Goal: Task Accomplishment & Management: Use online tool/utility

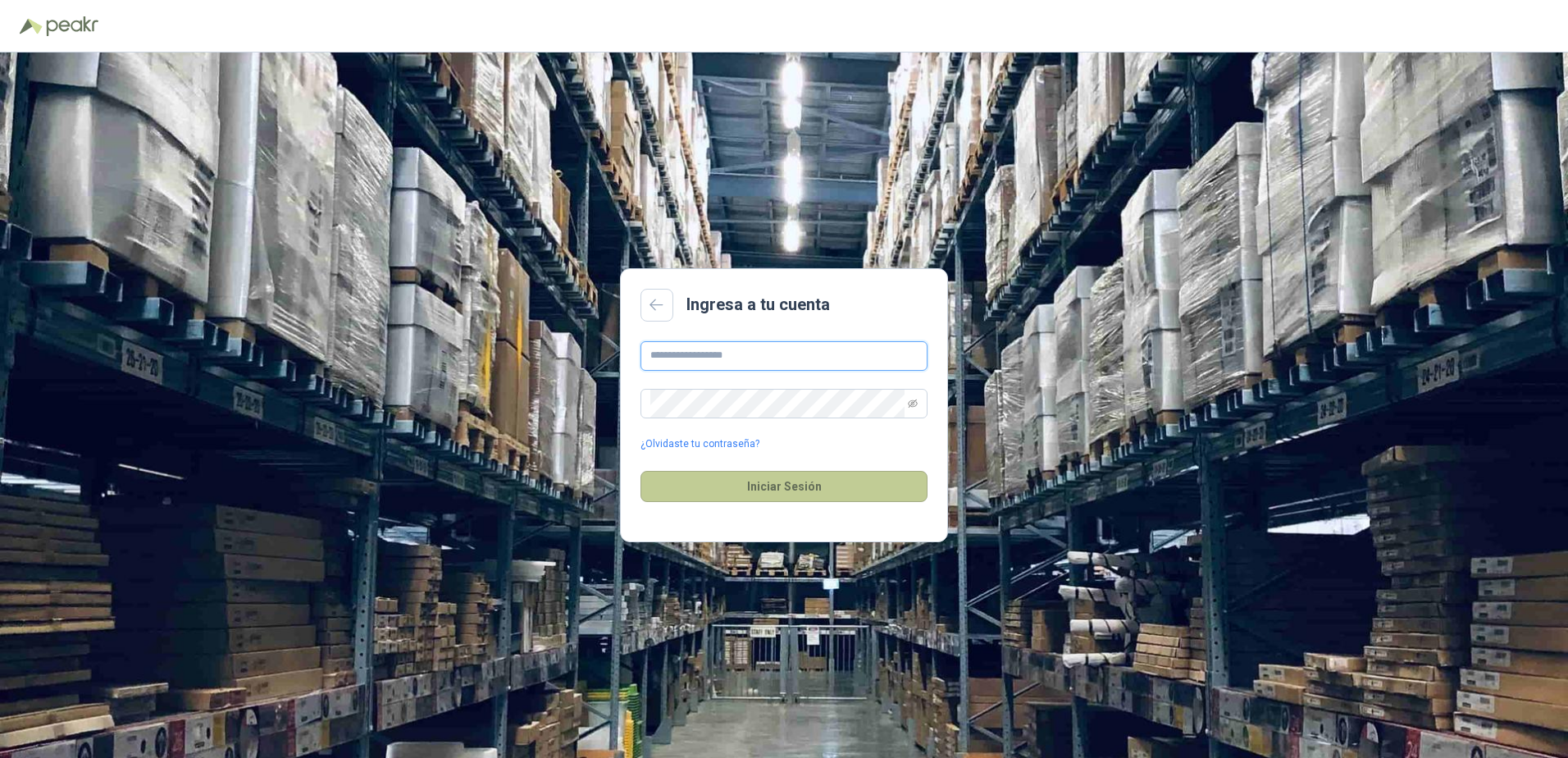
type input "**********"
click at [746, 493] on button "Iniciar Sesión" at bounding box center [784, 486] width 287 height 31
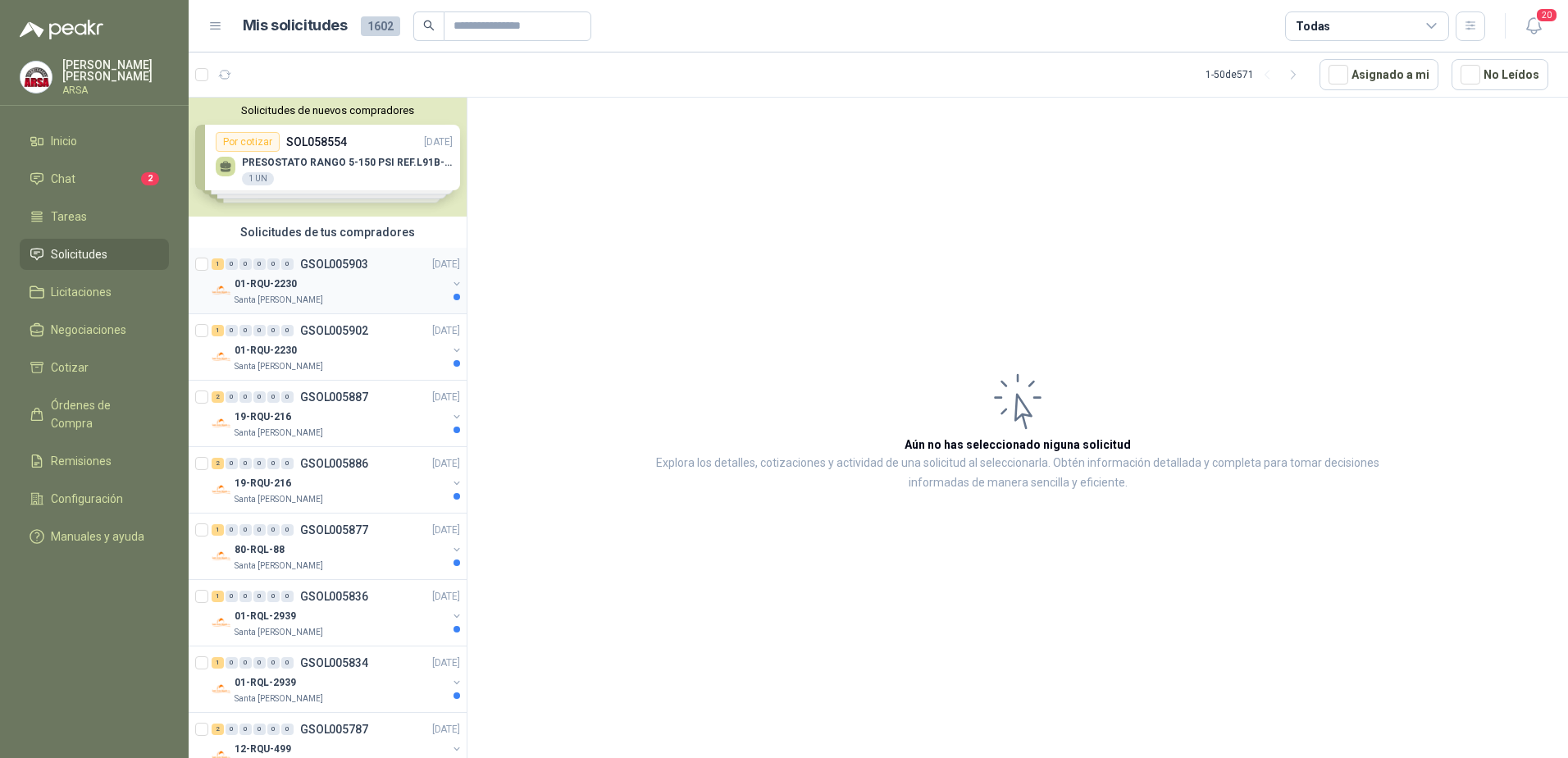
click at [384, 285] on div "01-RQU-2230" at bounding box center [340, 284] width 212 height 20
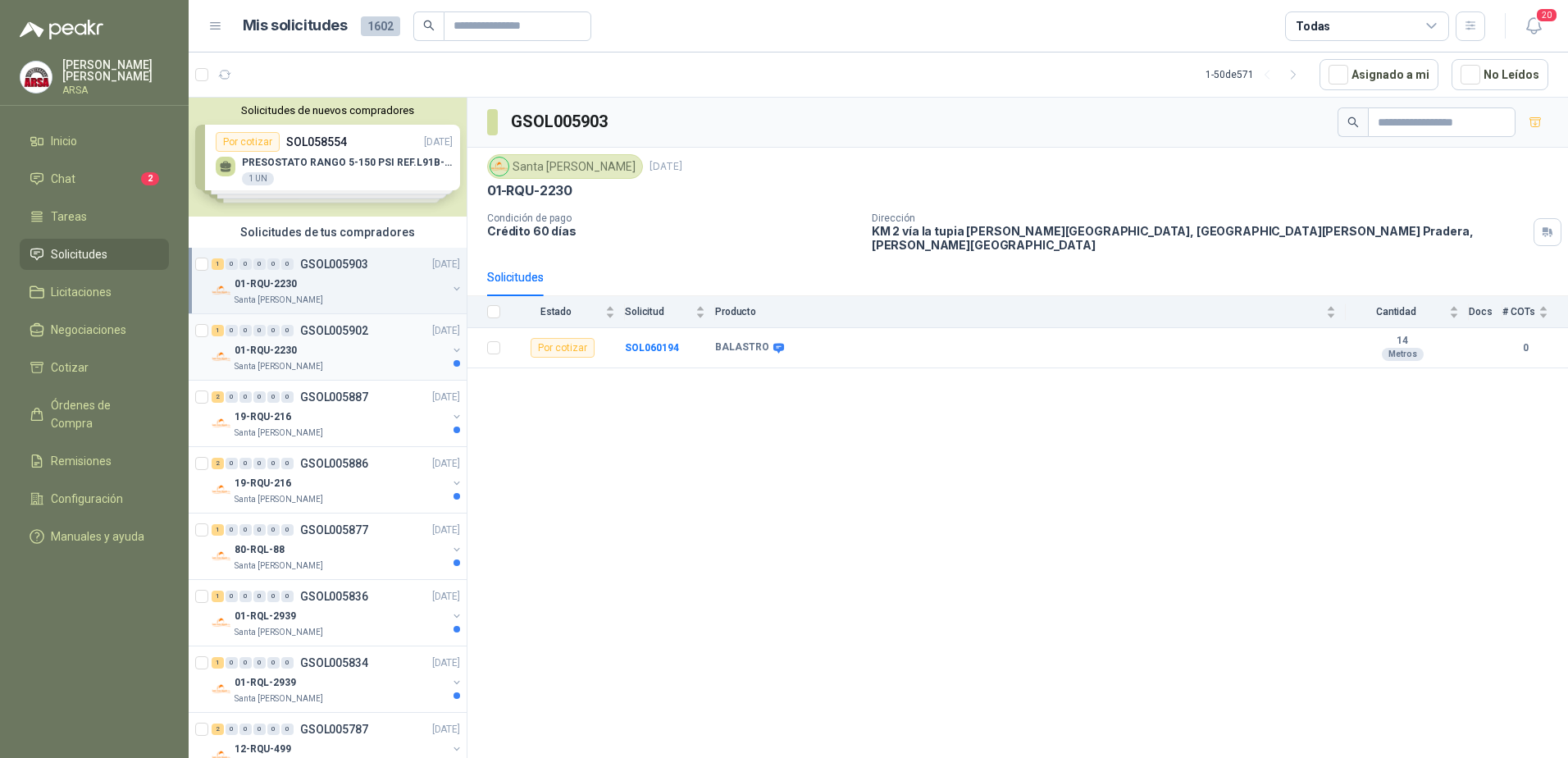
click at [344, 354] on div "01-RQU-2230" at bounding box center [340, 350] width 212 height 20
click at [375, 414] on div "19-RQU-216" at bounding box center [340, 417] width 212 height 20
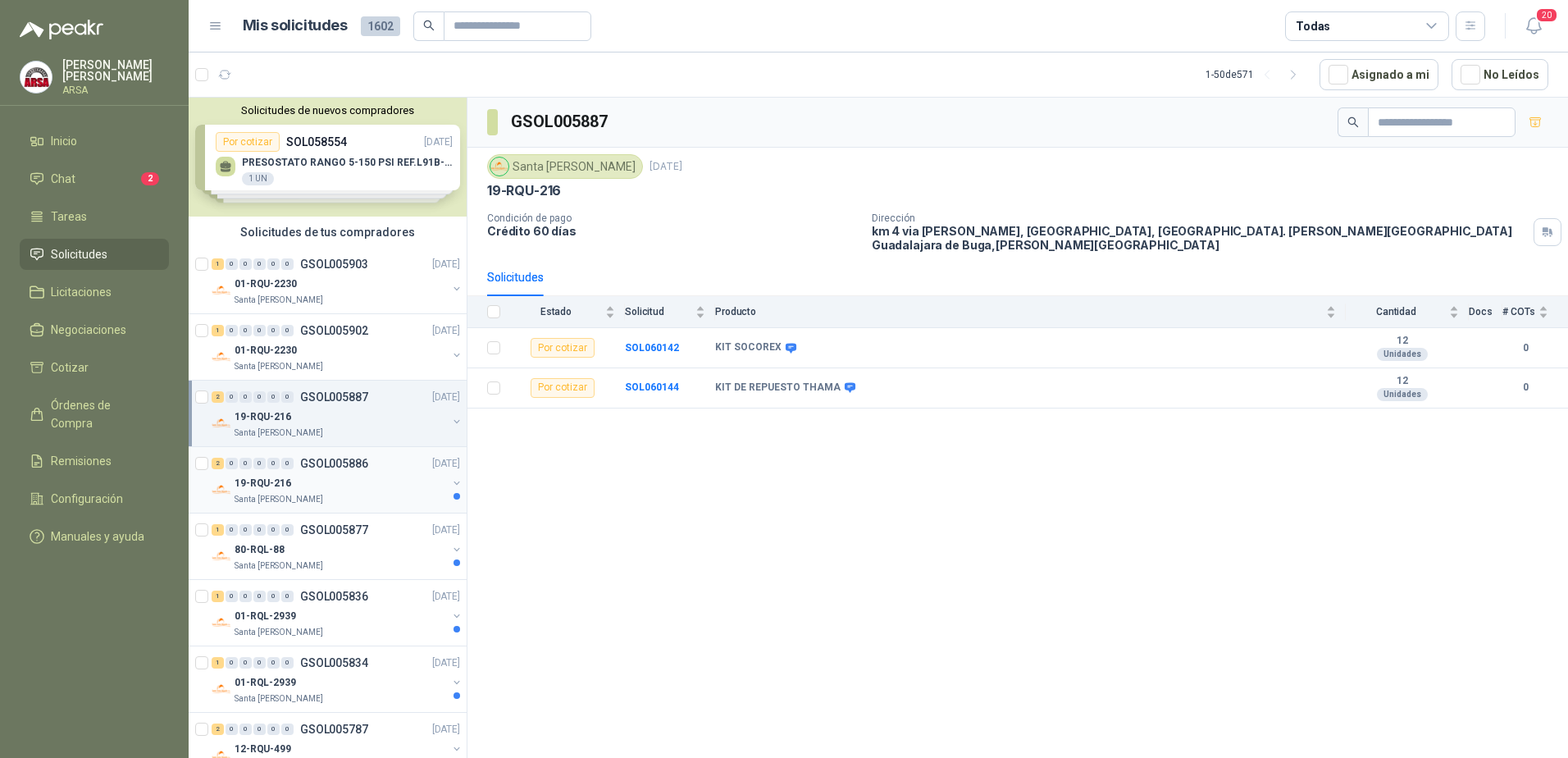
click at [334, 475] on div "19-RQU-216" at bounding box center [340, 484] width 212 height 20
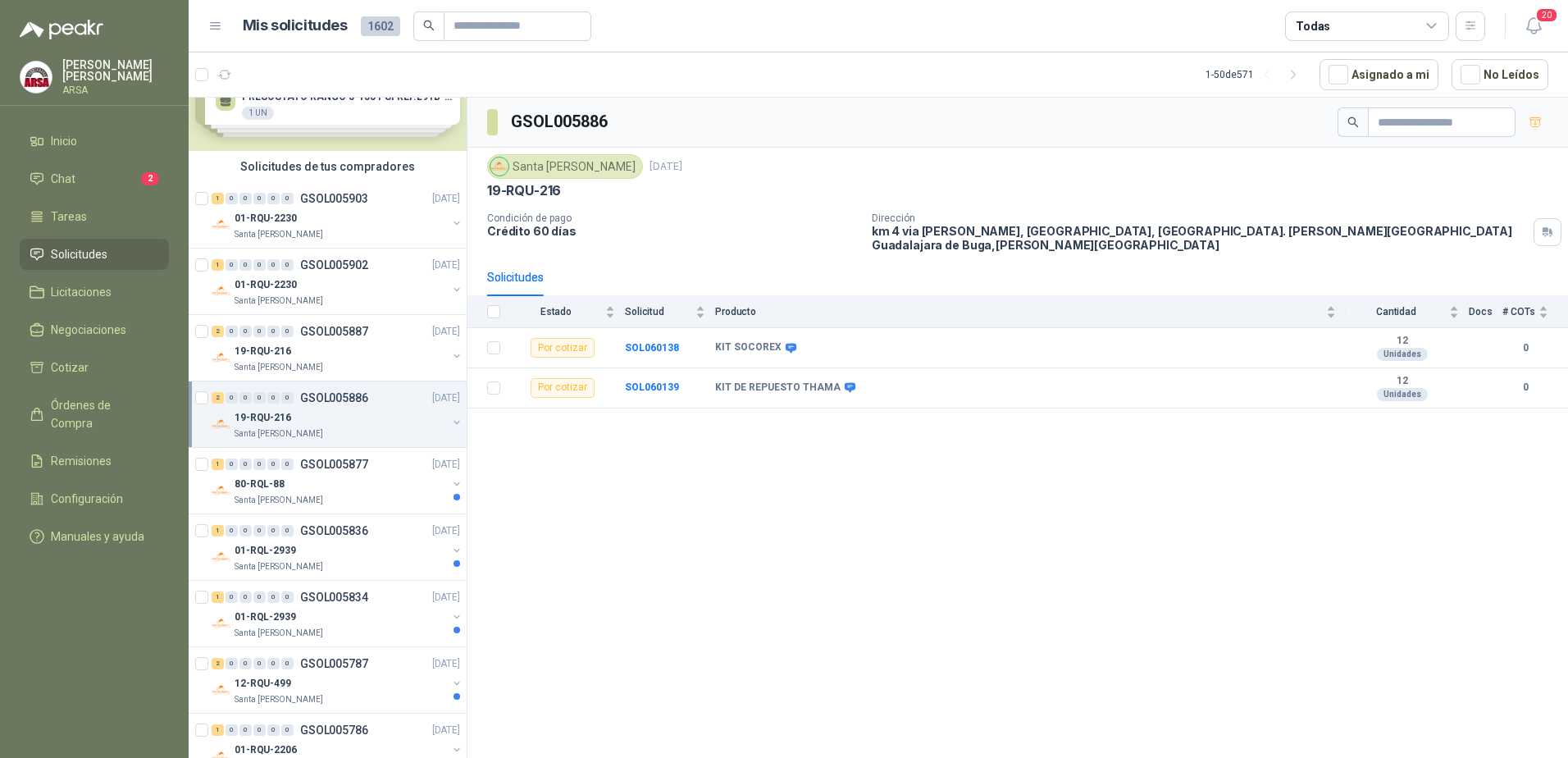
scroll to position [246, 0]
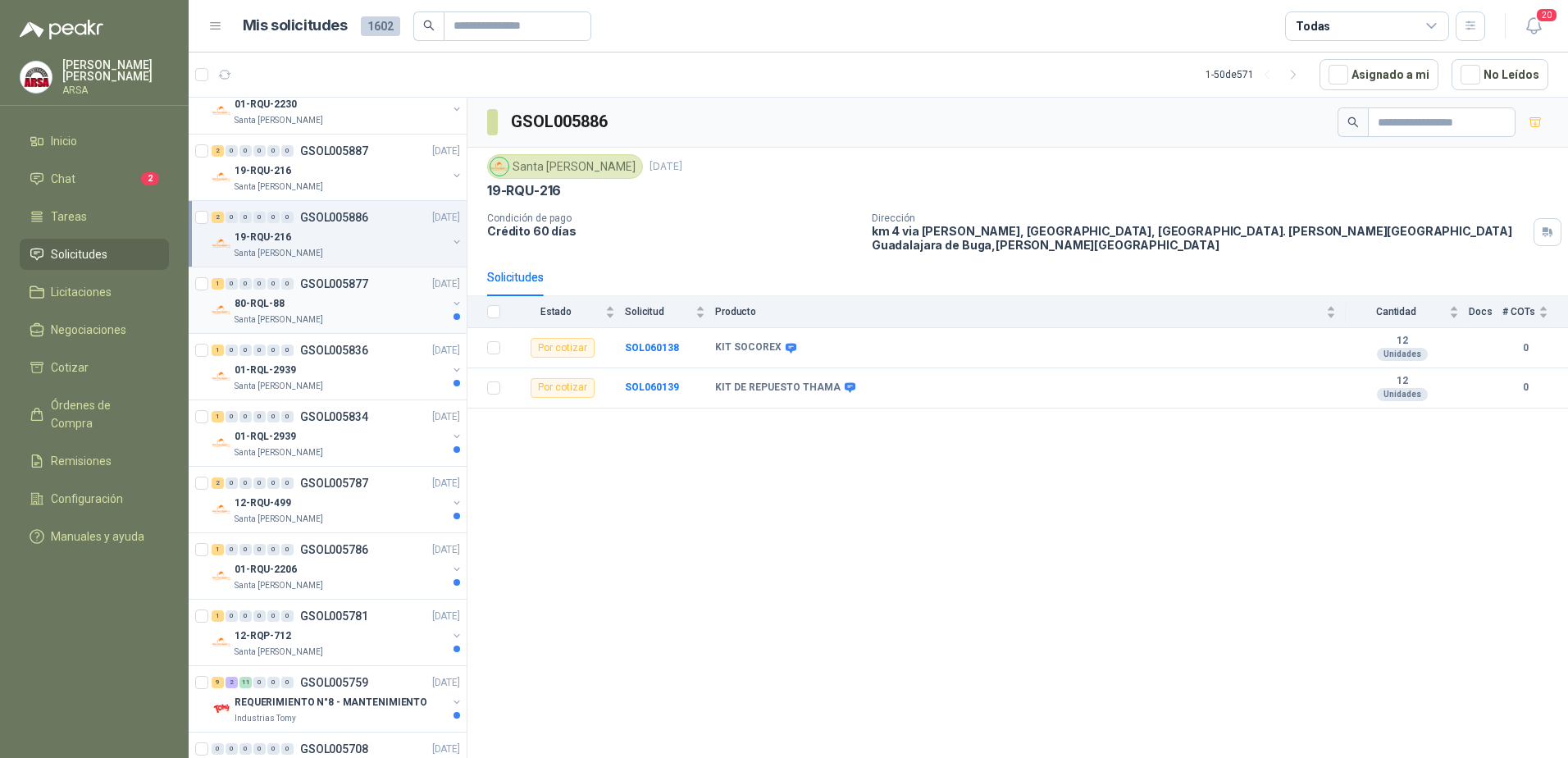
click at [308, 312] on div "80-RQL-88" at bounding box center [340, 303] width 212 height 20
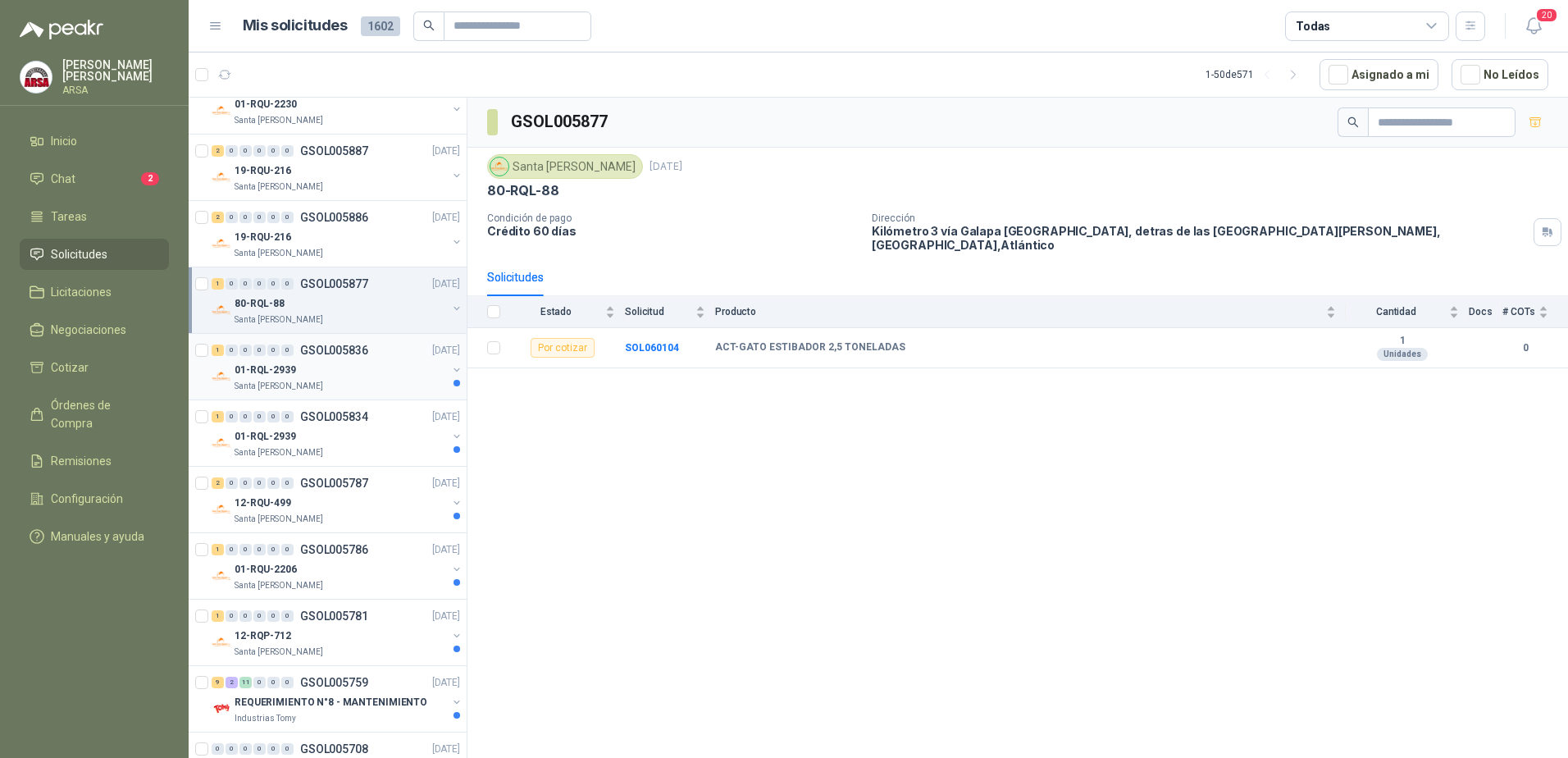
click at [358, 385] on div "Santa [PERSON_NAME]" at bounding box center [340, 386] width 212 height 13
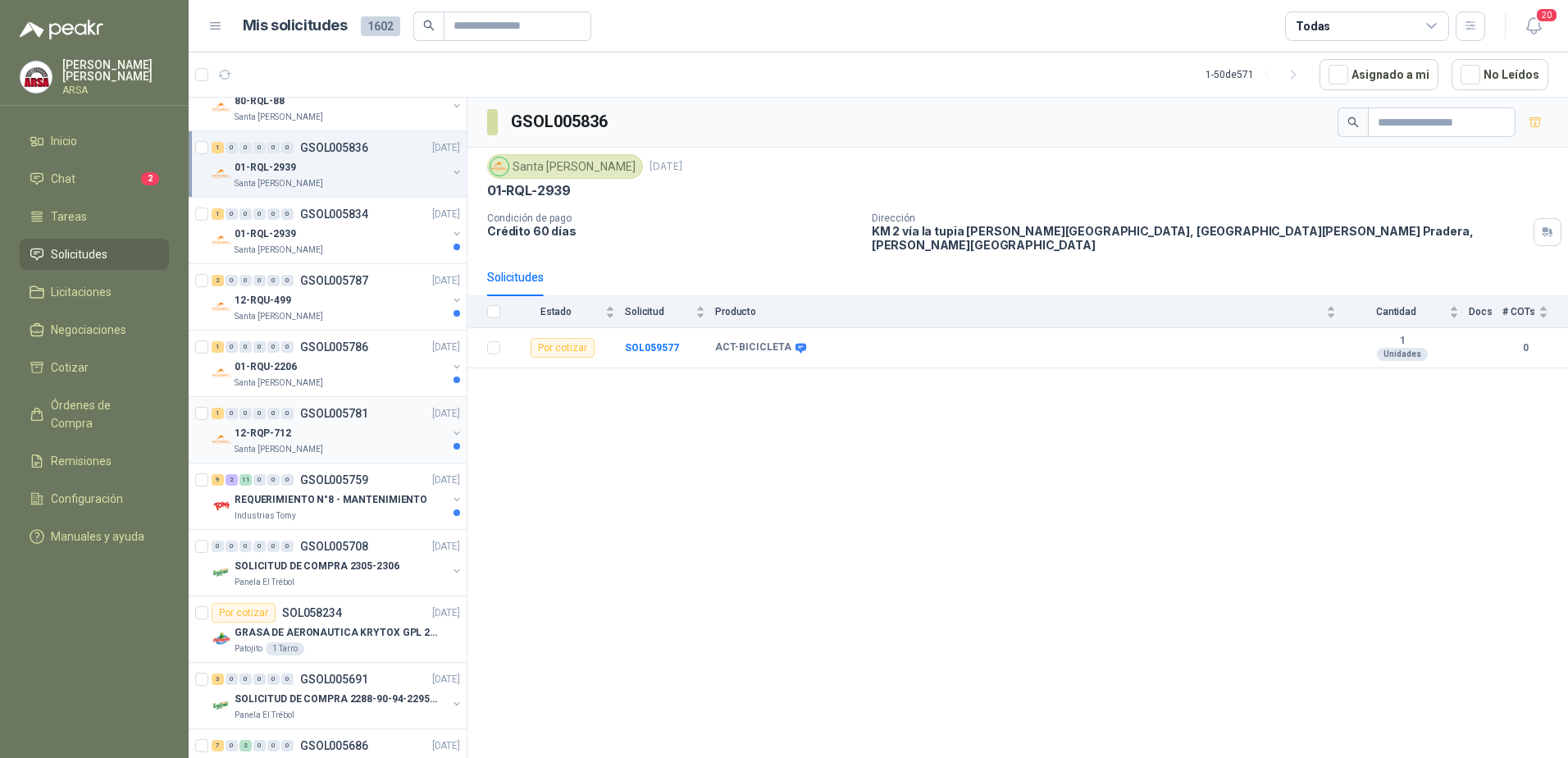
scroll to position [492, 0]
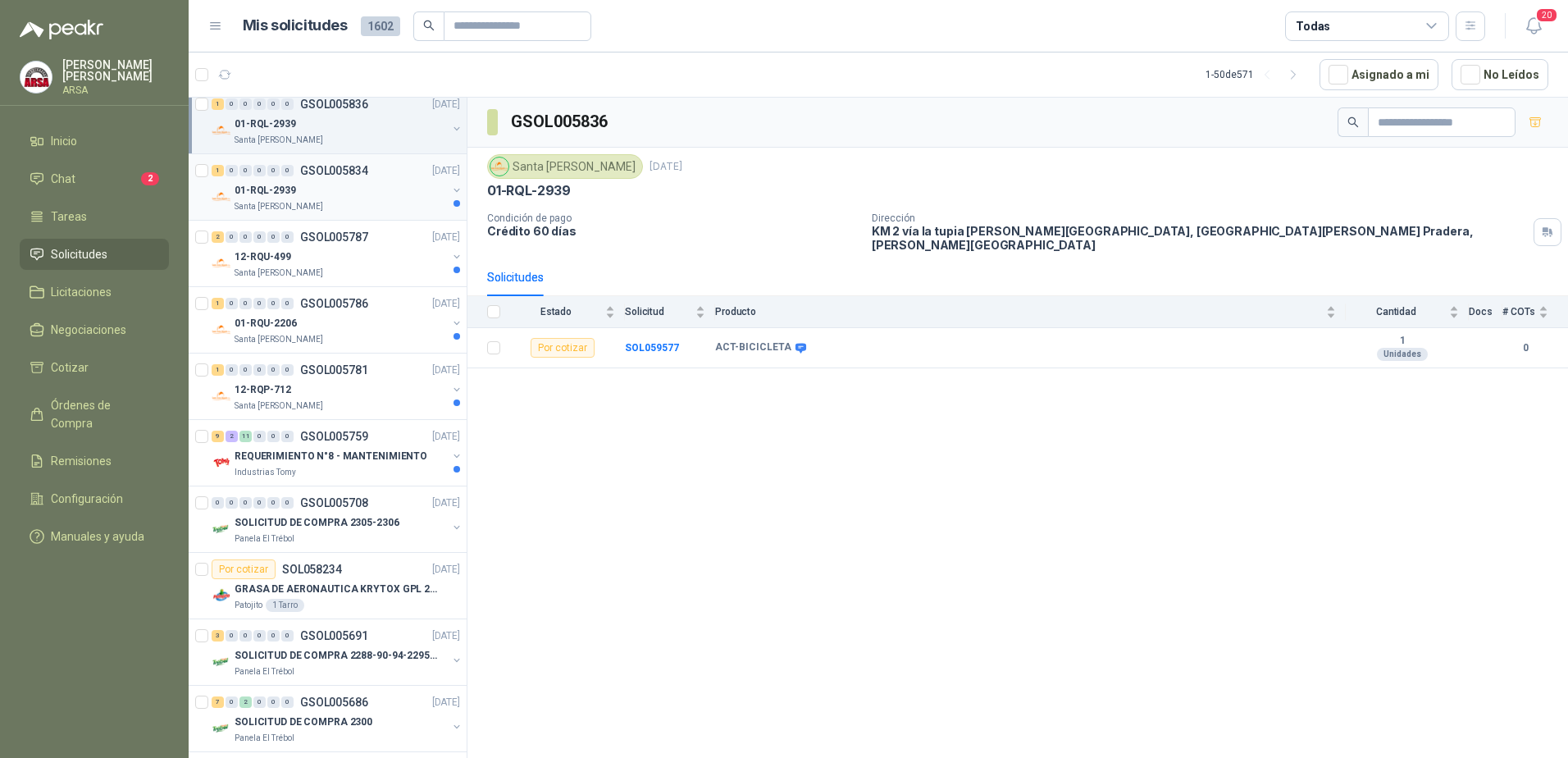
click at [354, 187] on div "01-RQL-2939" at bounding box center [340, 190] width 212 height 20
click at [381, 265] on div "12-RQU-499" at bounding box center [340, 257] width 212 height 20
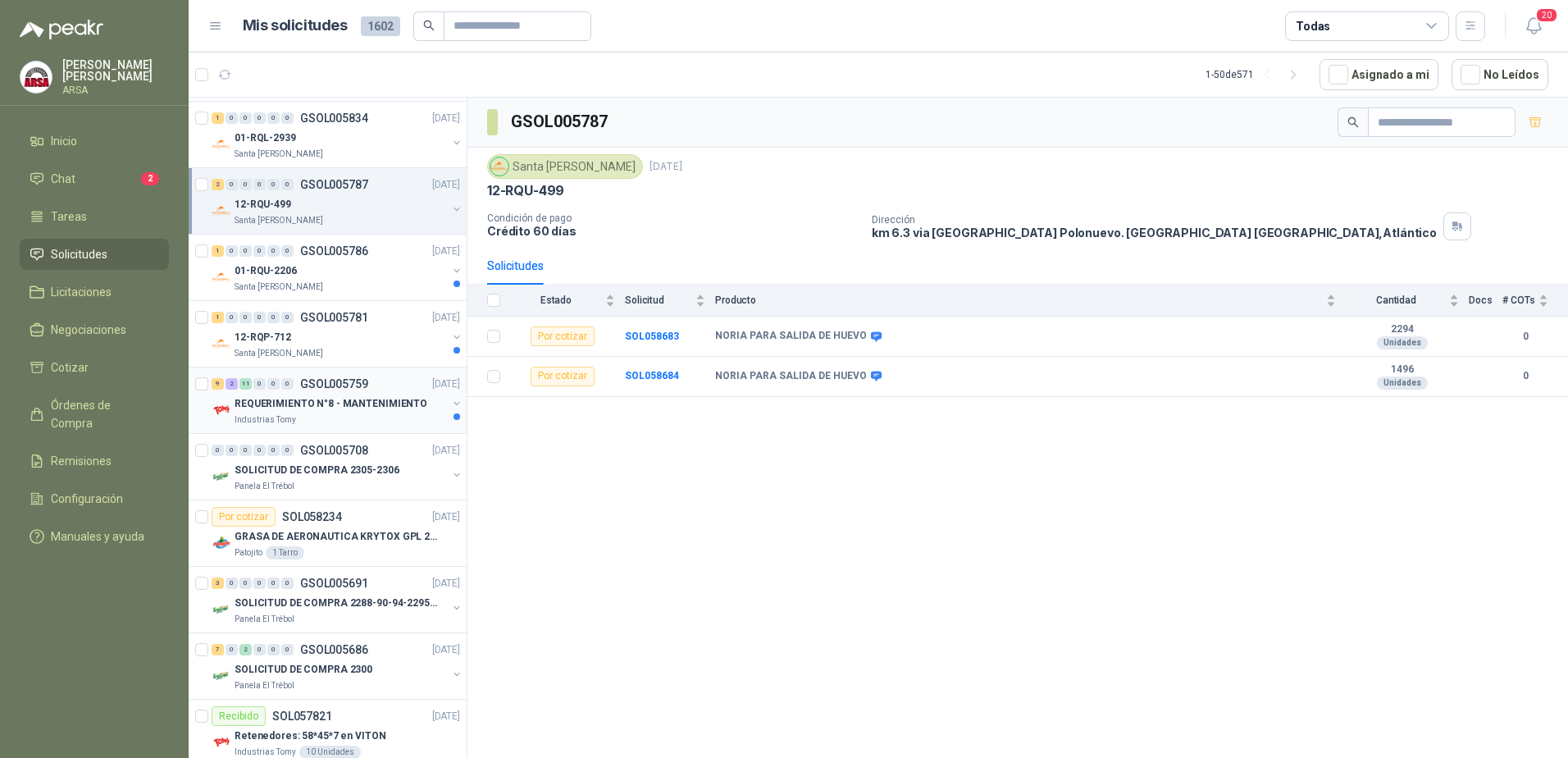
scroll to position [574, 0]
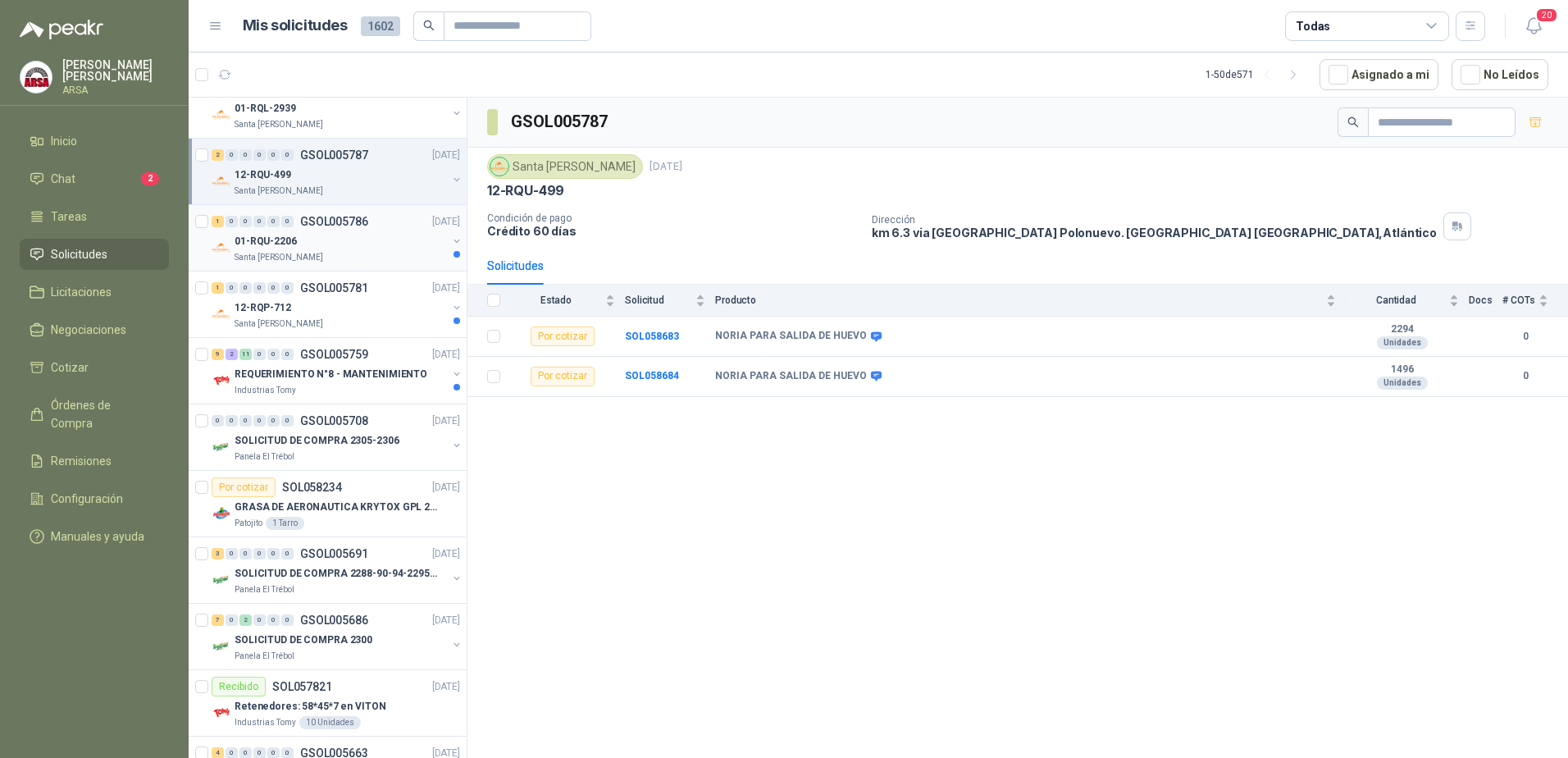
click at [332, 242] on div "01-RQU-2206" at bounding box center [340, 241] width 212 height 20
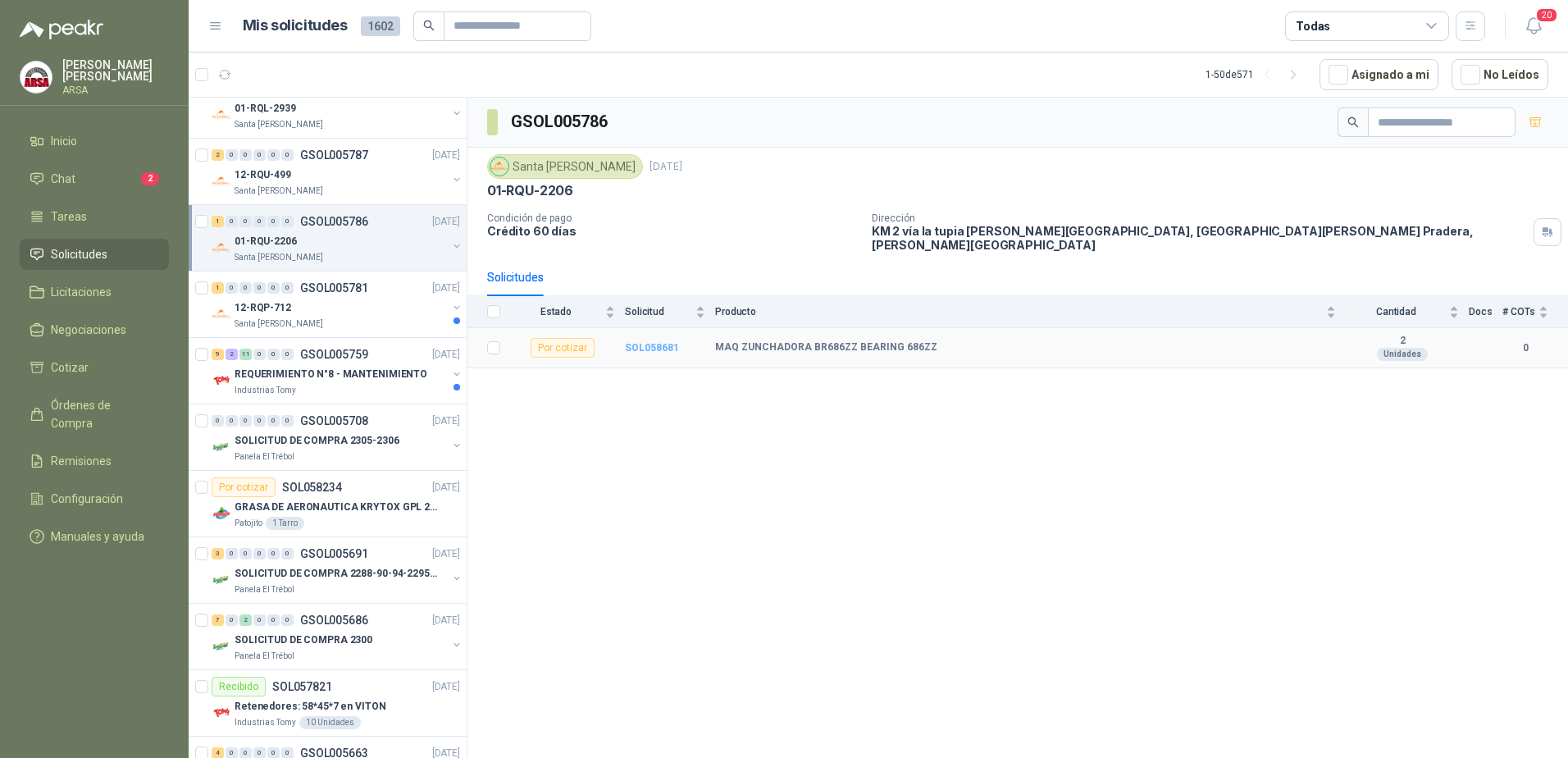
click at [631, 342] on b "SOL058681" at bounding box center [652, 348] width 54 height 12
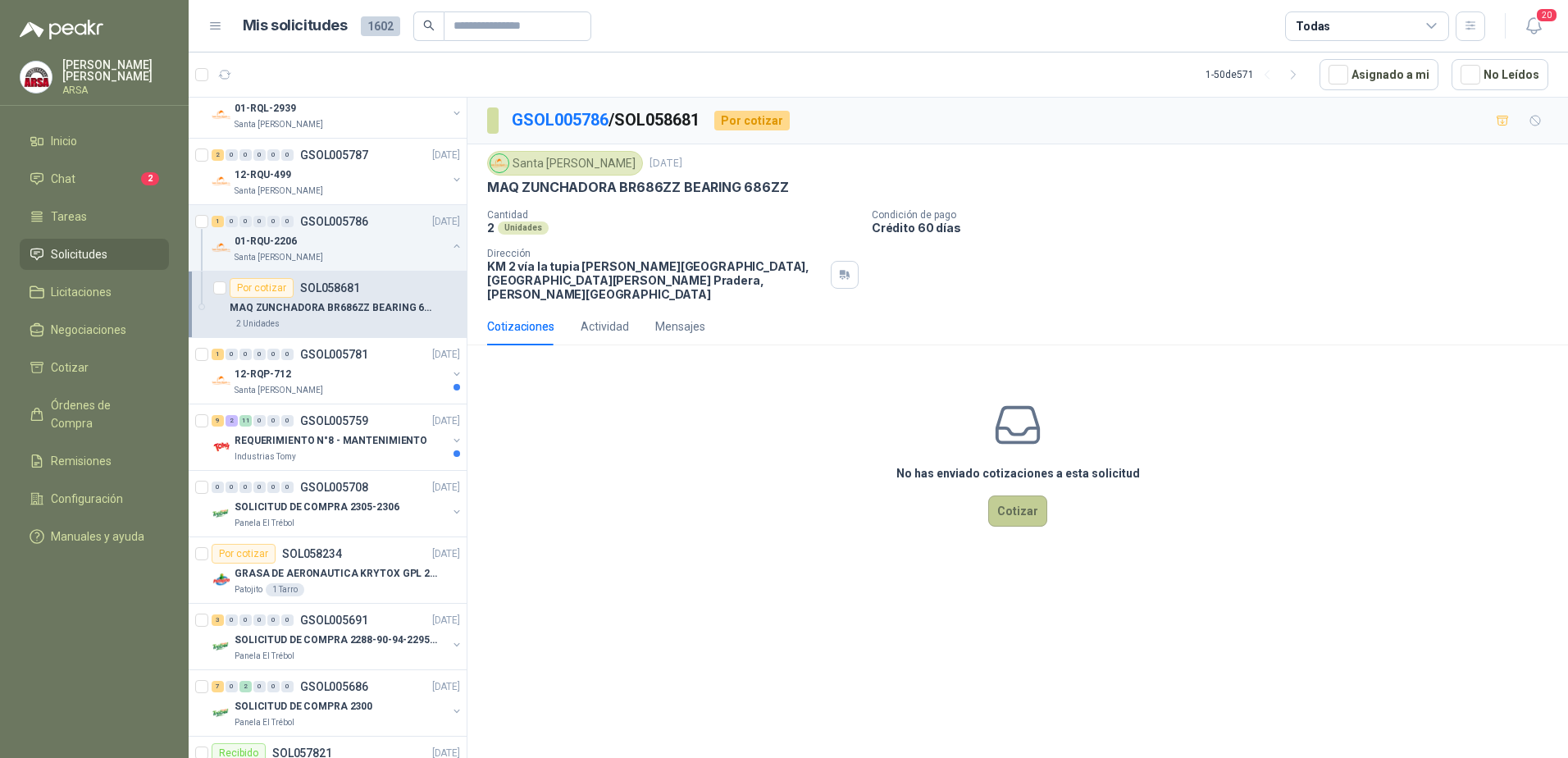
click at [1023, 503] on button "Cotizar" at bounding box center [1017, 511] width 59 height 31
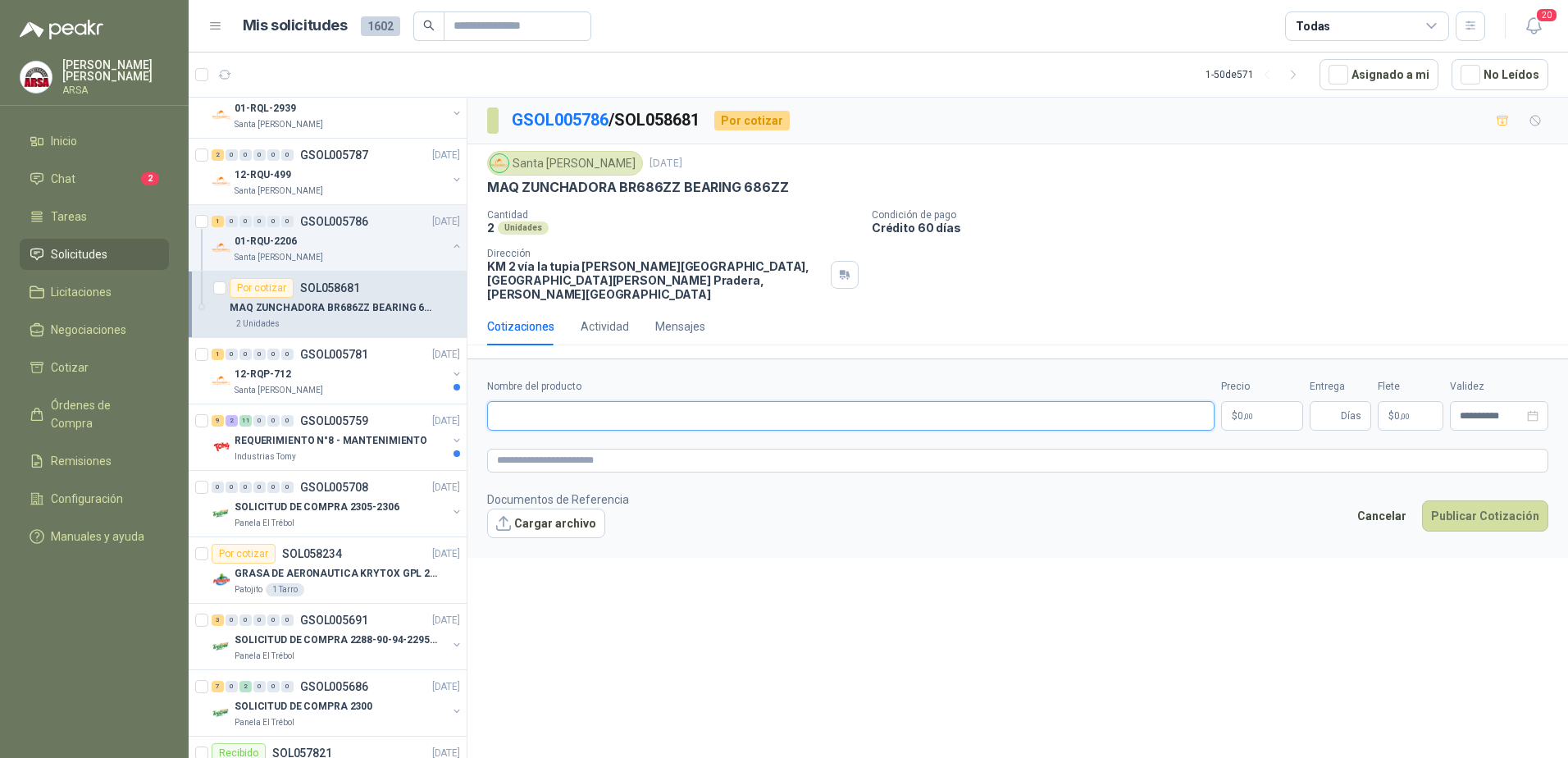
click at [576, 401] on input "Nombre del producto" at bounding box center [851, 416] width 728 height 30
type input "*********"
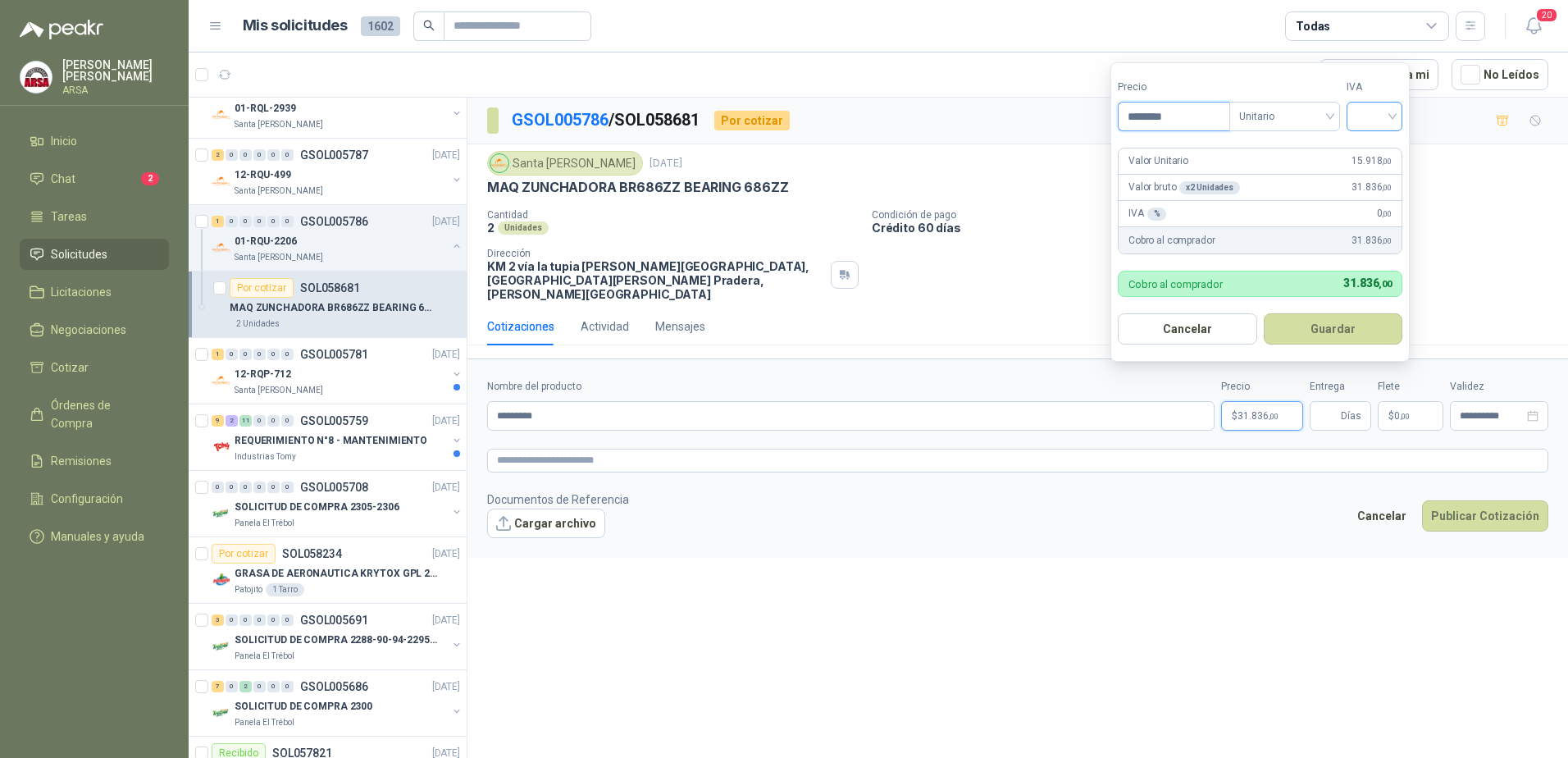
type input "********"
click at [1371, 111] on input "search" at bounding box center [1374, 115] width 36 height 25
click at [1377, 146] on div "19%" at bounding box center [1378, 150] width 30 height 18
click at [1347, 334] on button "Guardar" at bounding box center [1335, 328] width 141 height 31
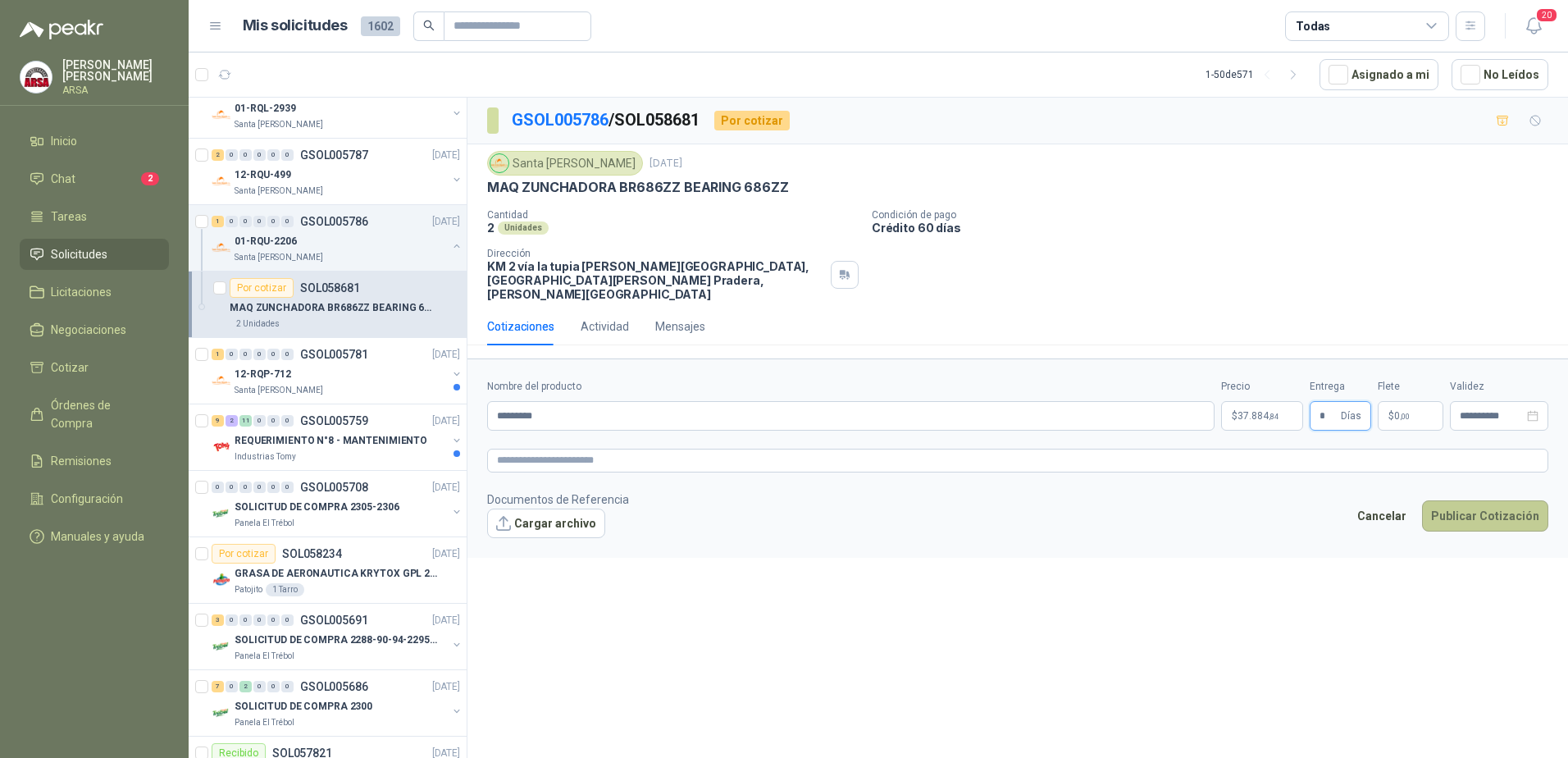
type input "*"
click at [1484, 501] on button "Publicar Cotización" at bounding box center [1484, 516] width 127 height 31
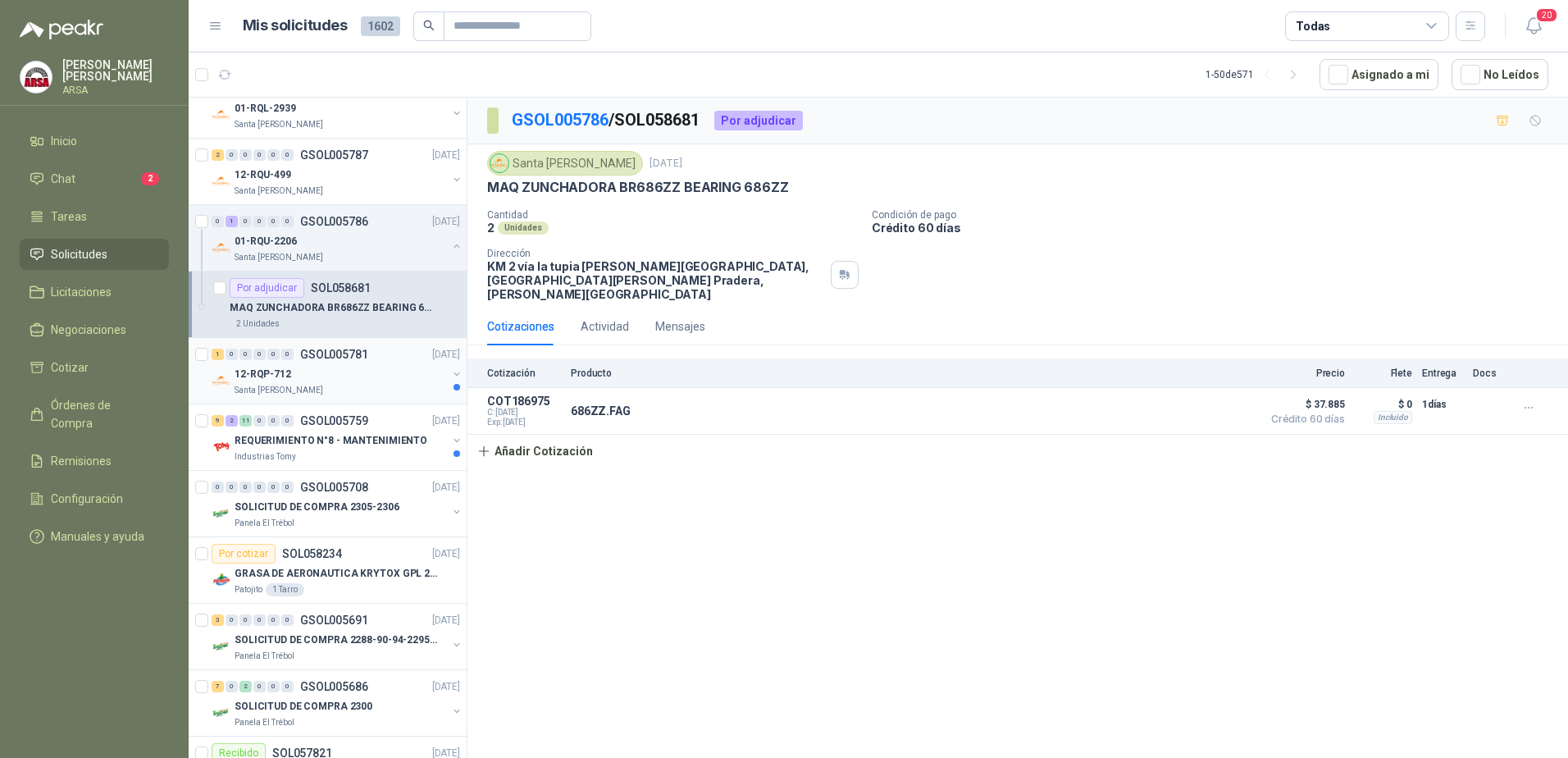
click at [338, 372] on div "12-RQP-712" at bounding box center [340, 374] width 212 height 20
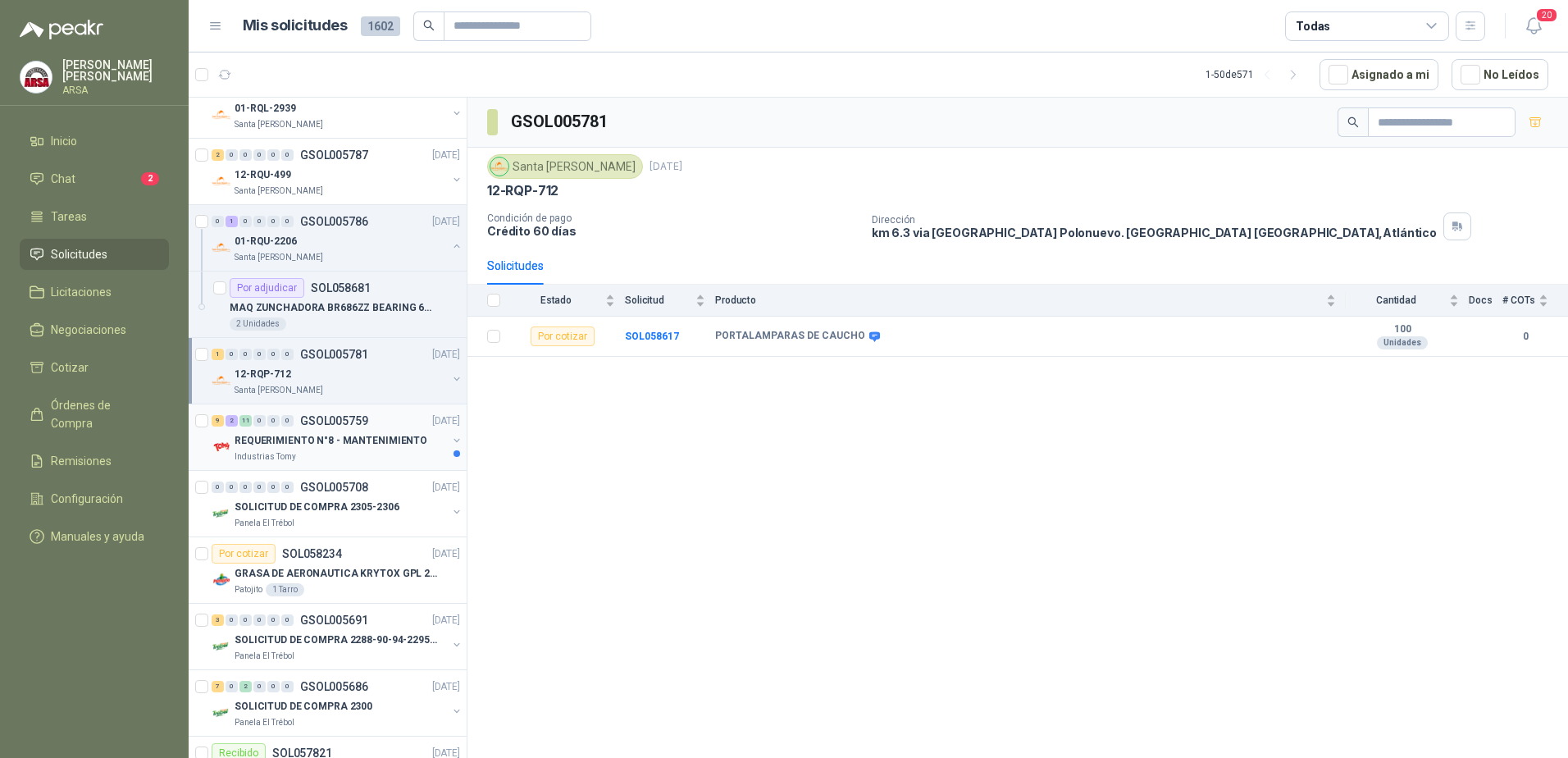
click at [354, 448] on p "REQUERIMIENTO N°8 - MANTENIMIENTO" at bounding box center [330, 441] width 192 height 16
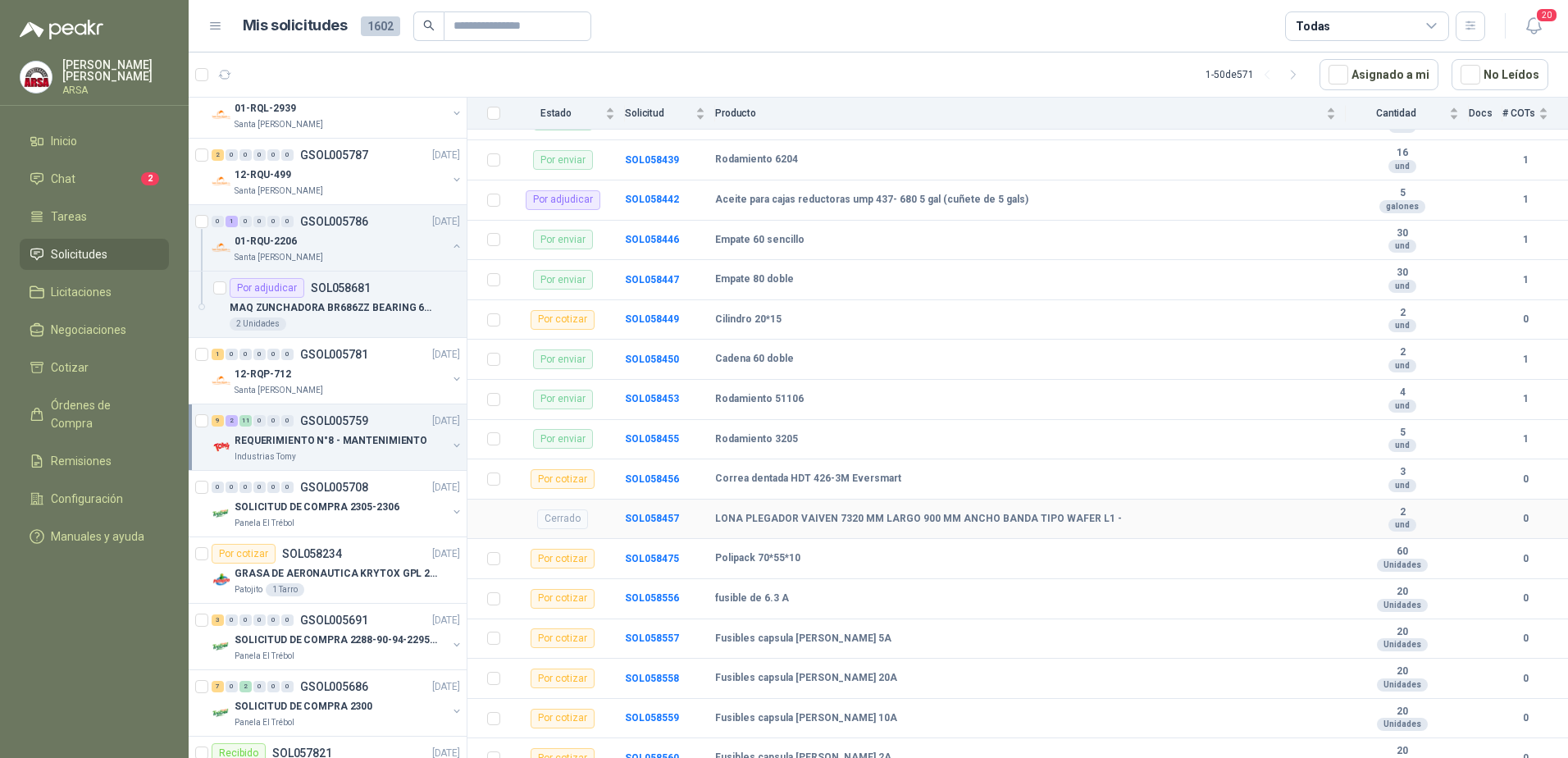
scroll to position [470, 0]
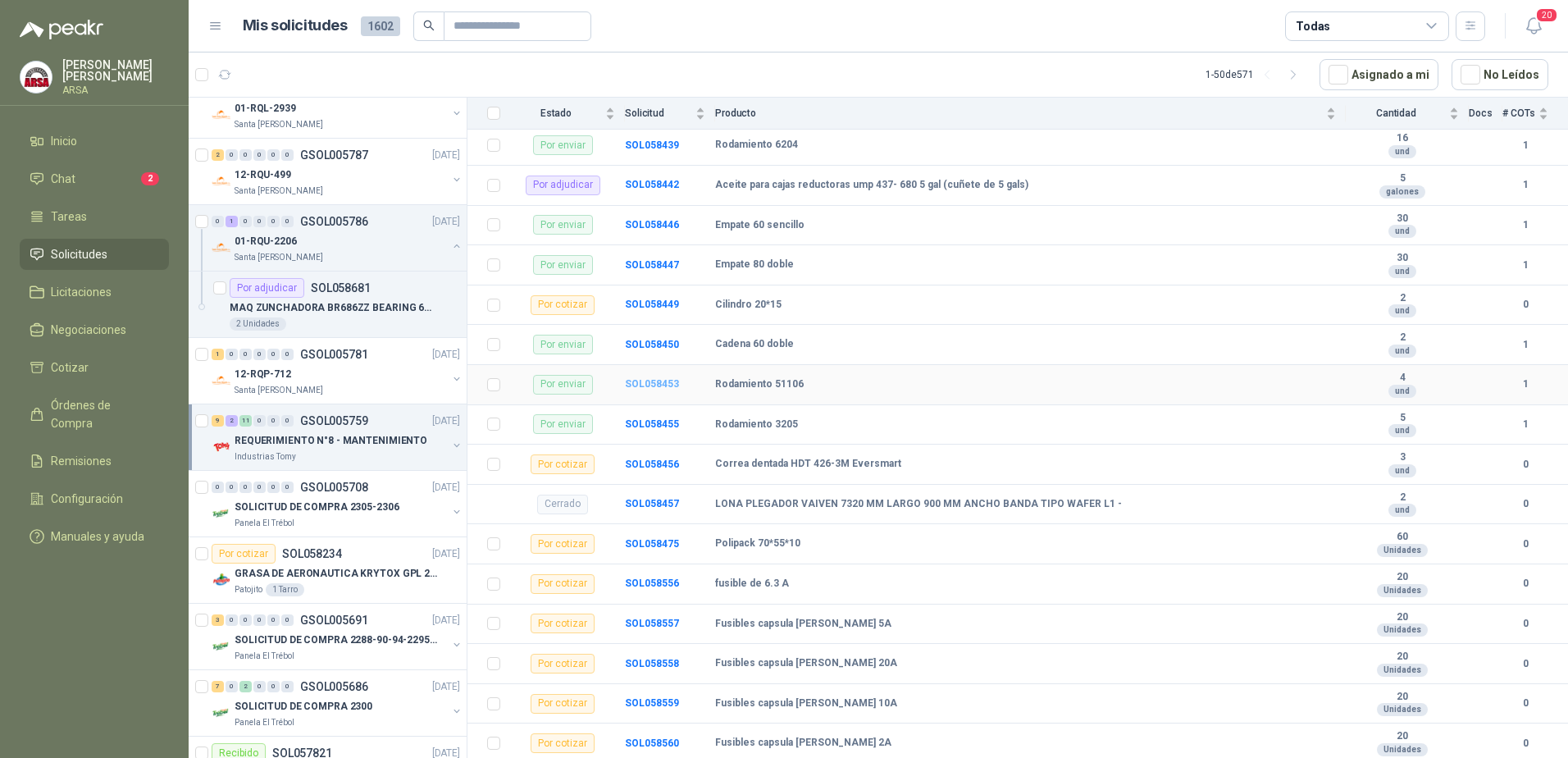
click at [657, 386] on b "SOL058453" at bounding box center [652, 384] width 54 height 12
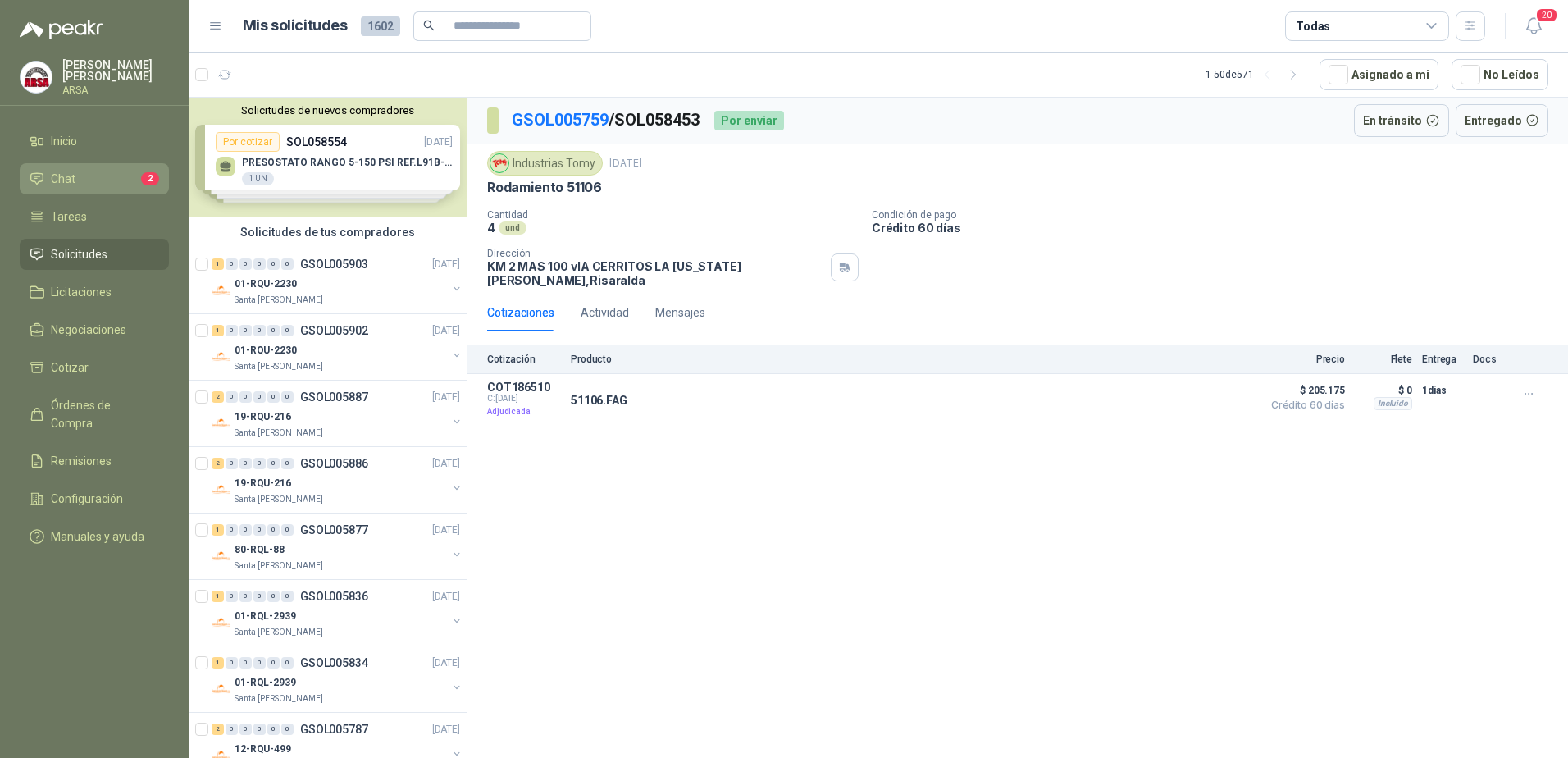
click at [70, 165] on link "Chat 2" at bounding box center [95, 179] width 150 height 31
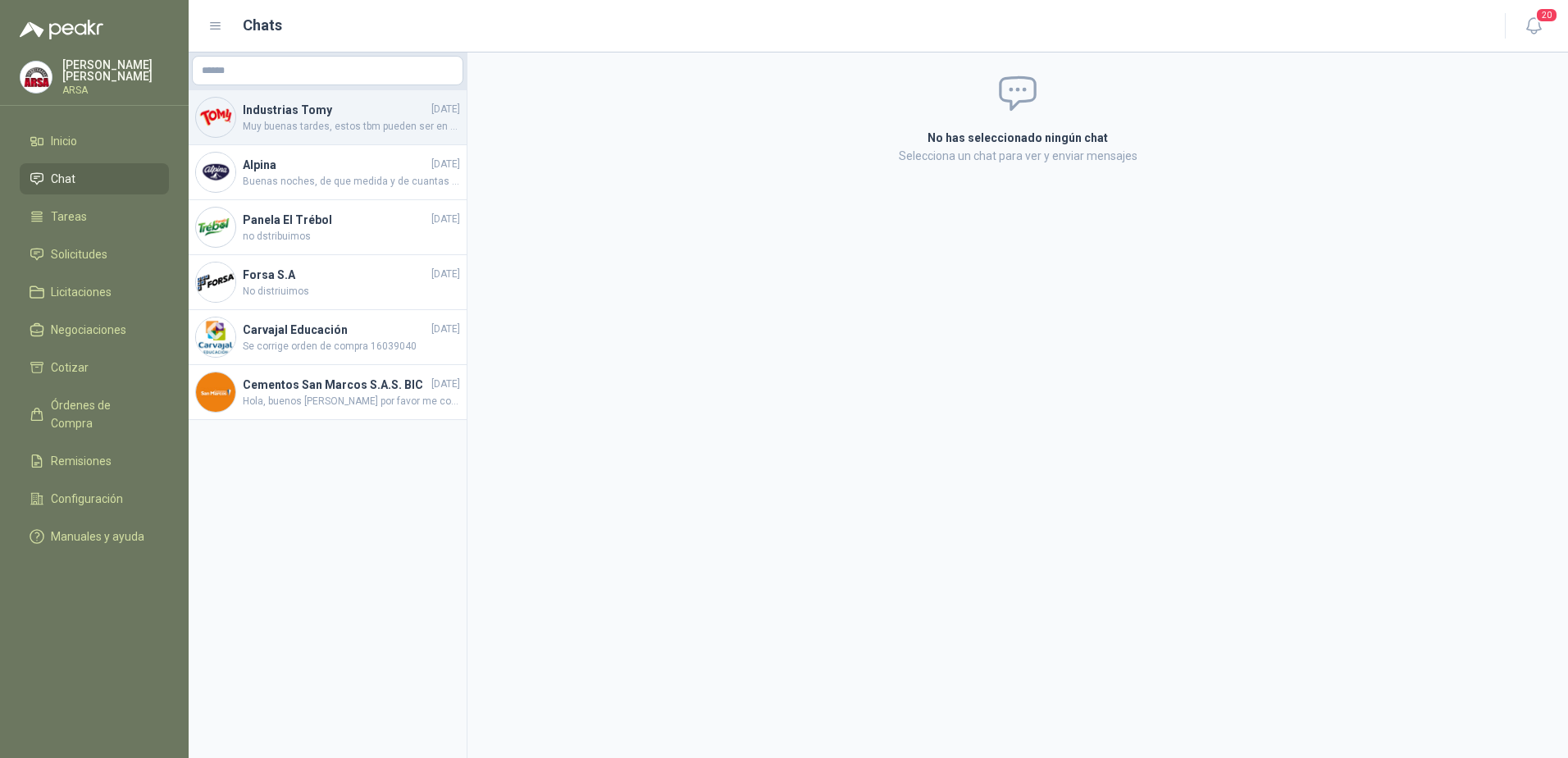
click at [360, 119] on span "Muy buenas tardes, estos tbm pueden ser en material Viton, gracias." at bounding box center [351, 127] width 217 height 16
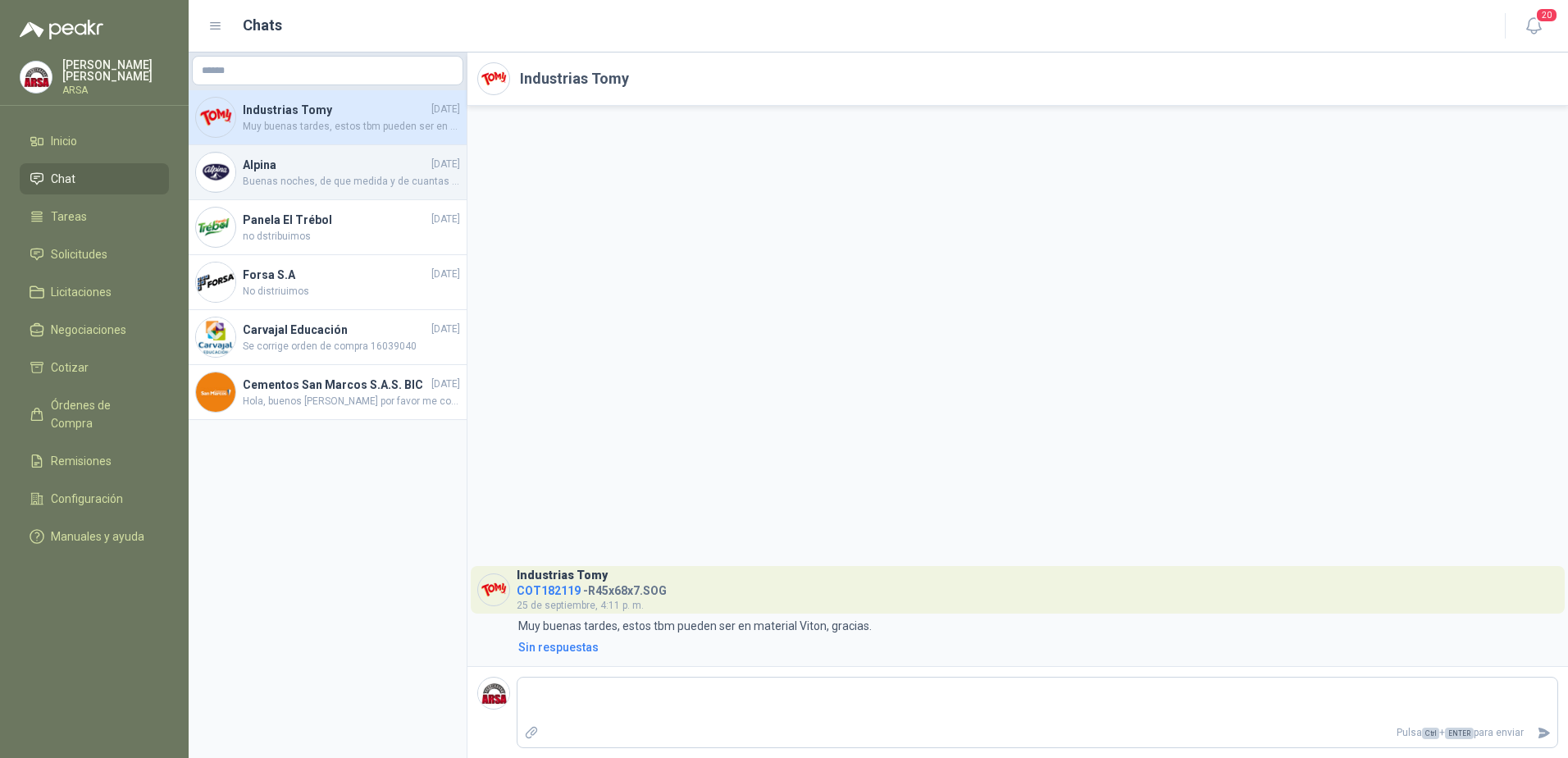
click at [368, 160] on h4 "Alpina" at bounding box center [335, 165] width 185 height 18
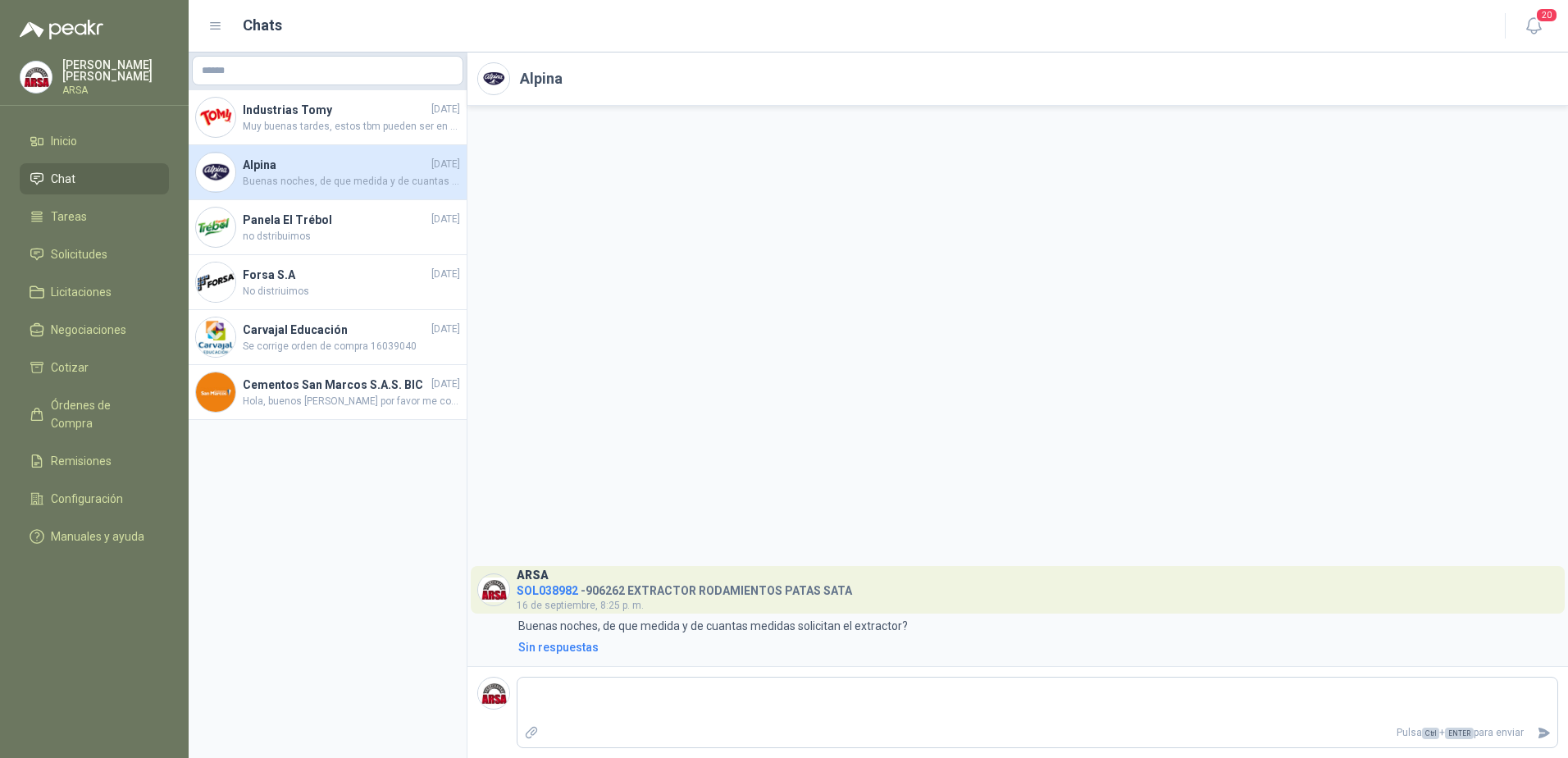
click at [56, 68] on div "[PERSON_NAME] ARSA" at bounding box center [95, 77] width 150 height 36
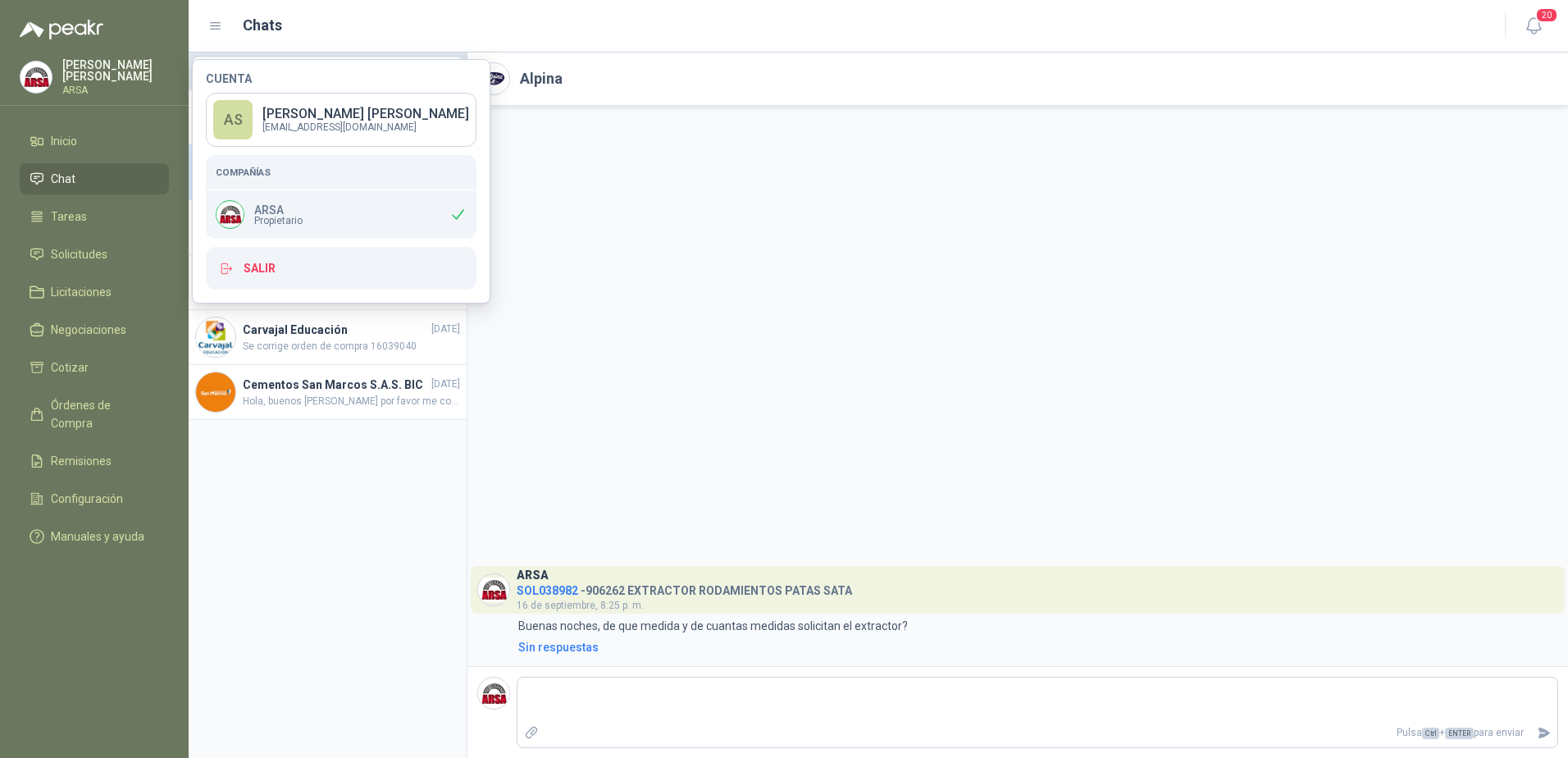
click at [266, 297] on div "Cuenta AS [PERSON_NAME] [EMAIL_ADDRESS][DOMAIN_NAME] Compañías ARSA Propietario…" at bounding box center [340, 181] width 298 height 244
click at [265, 271] on button "Salir" at bounding box center [340, 268] width 270 height 43
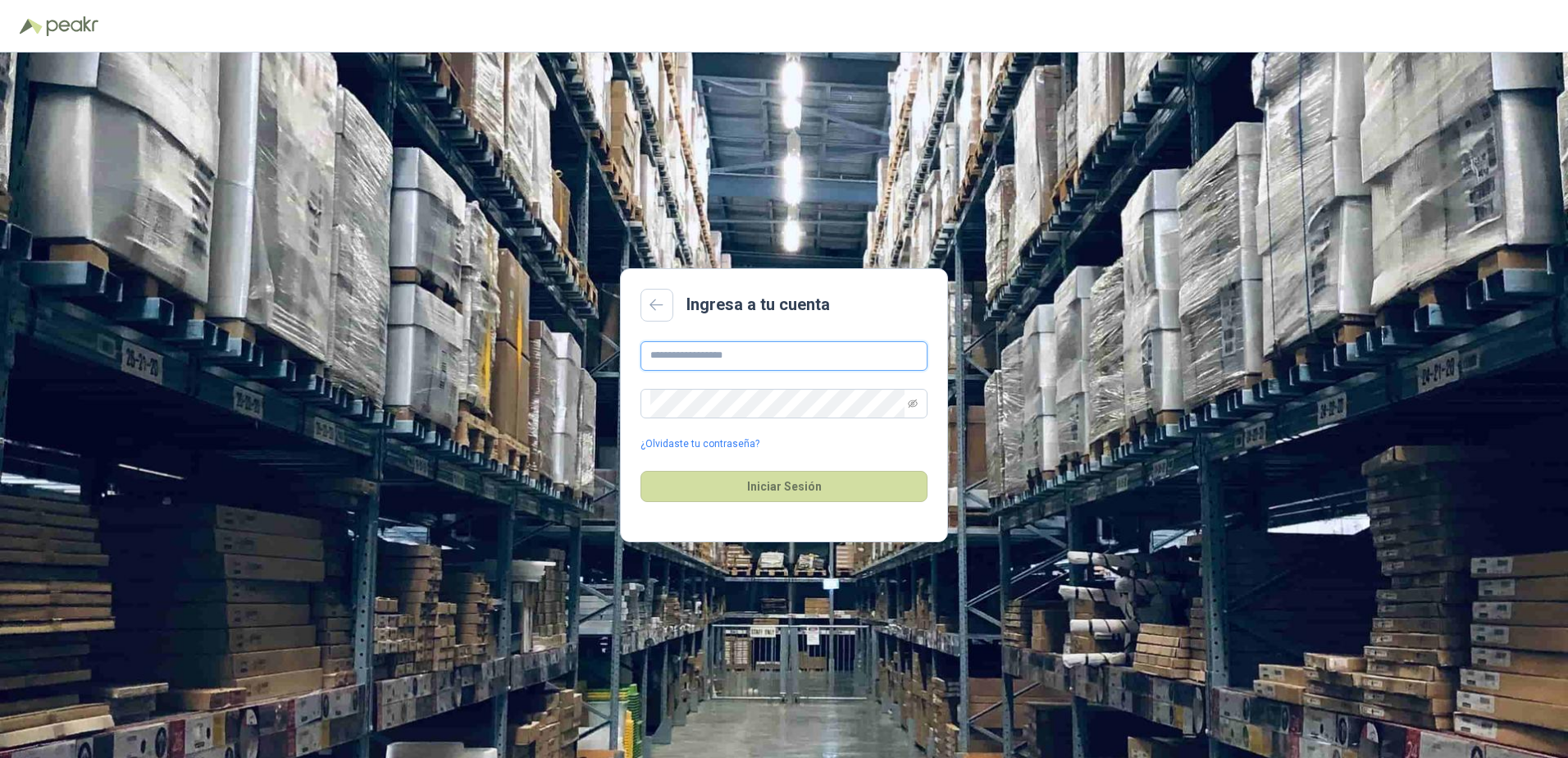
type input "**********"
